Goal: Task Accomplishment & Management: Use online tool/utility

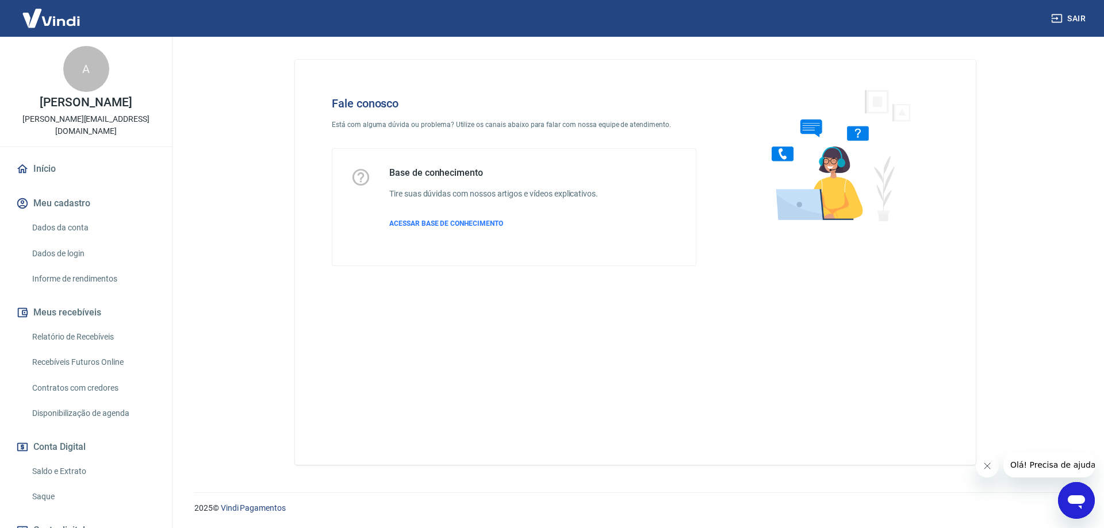
click at [656, 133] on div "Fale conosco Está com alguma dúvida ou problema? Utilize os canais abaixo para …" at bounding box center [513, 181] width 401 height 206
click at [1057, 18] on icon "button" at bounding box center [1057, 18] width 10 height 9
click at [101, 371] on link "Recebíveis Futuros Online" at bounding box center [93, 363] width 131 height 24
